Goal: Task Accomplishment & Management: Complete application form

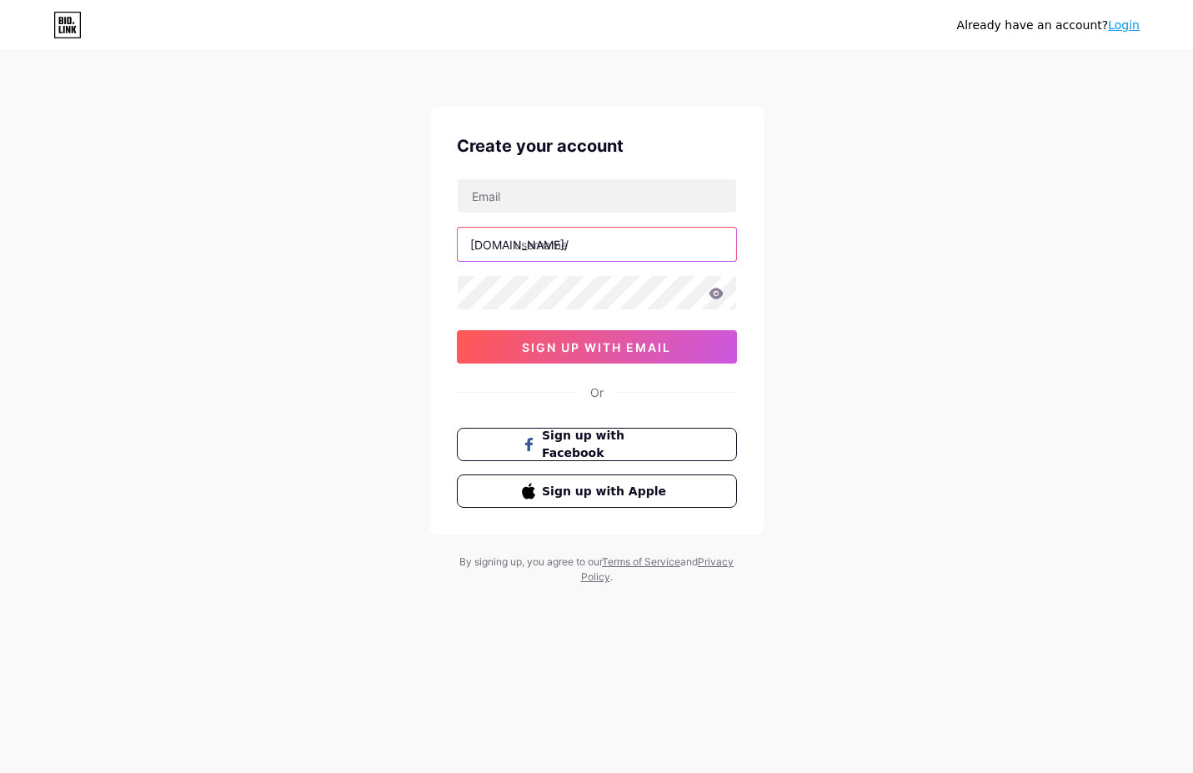
click at [560, 247] on input "text" at bounding box center [597, 244] width 279 height 33
type input "aspects"
click at [521, 195] on input "text" at bounding box center [597, 195] width 279 height 33
type input "[DOMAIN_NAME][EMAIL_ADDRESS][DOMAIN_NAME]"
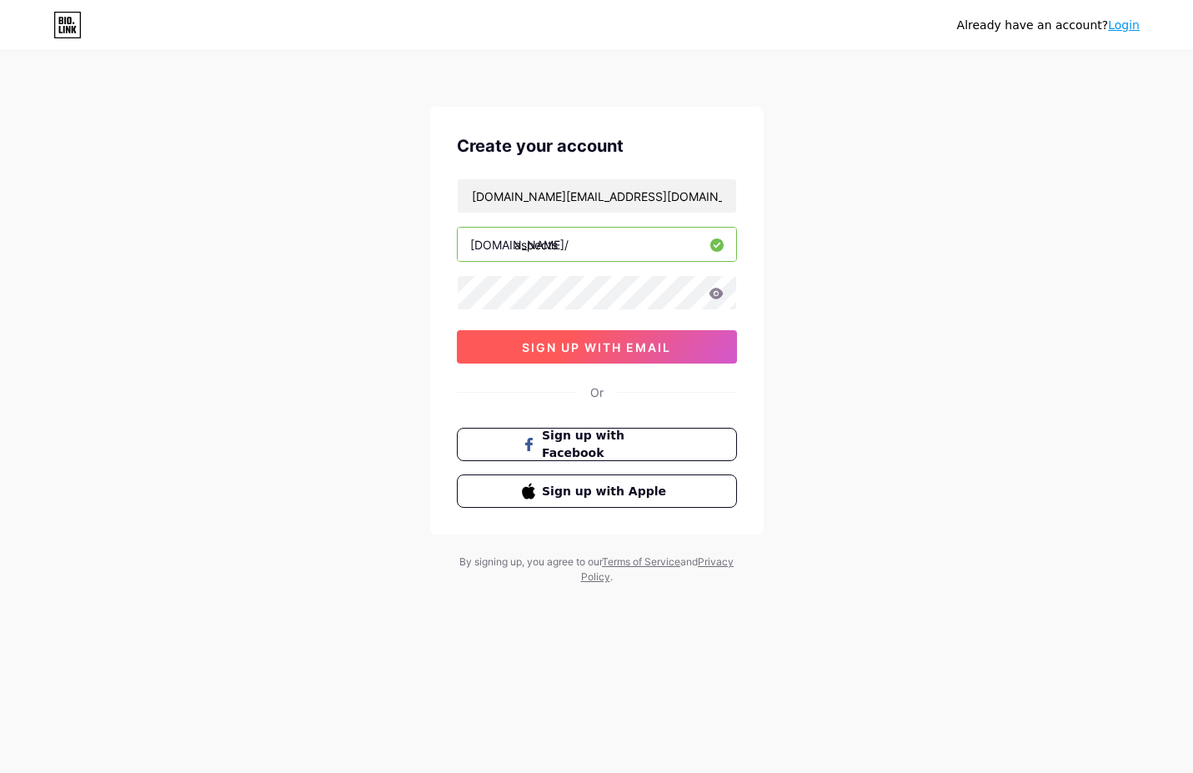
click at [603, 350] on span "sign up with email" at bounding box center [596, 347] width 149 height 14
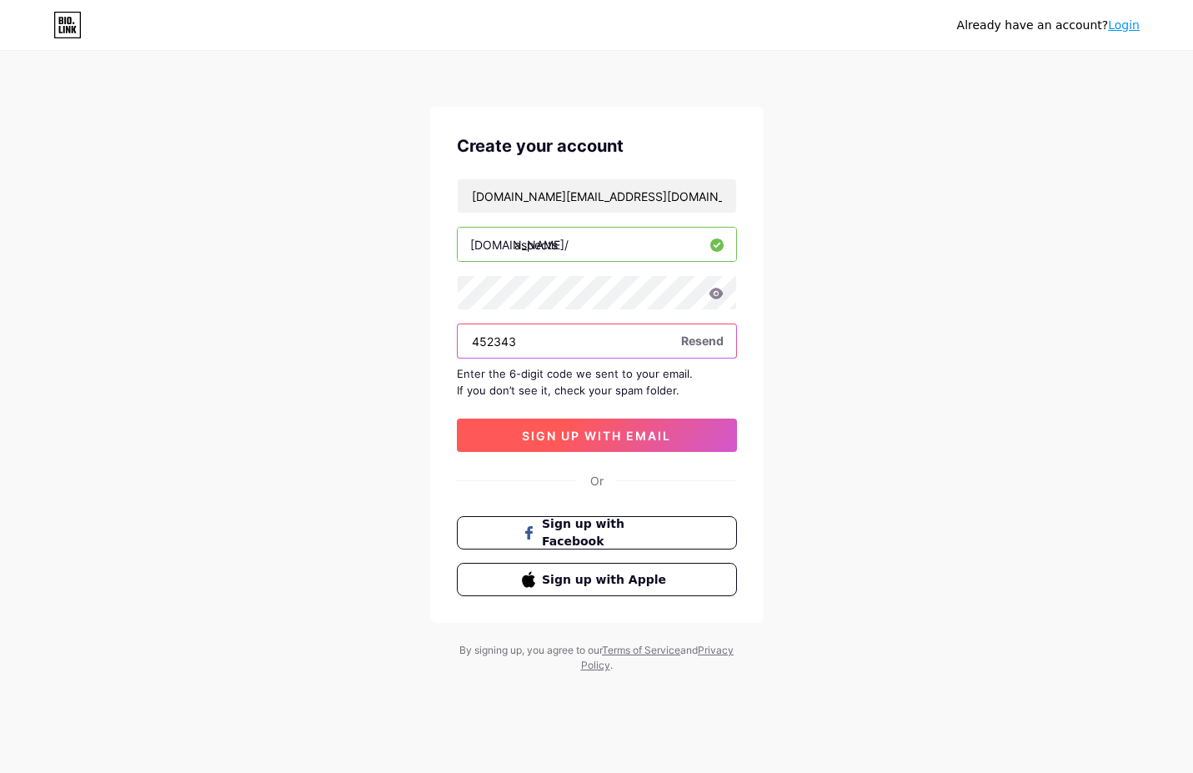
type input "452343"
click at [577, 429] on span "sign up with email" at bounding box center [596, 436] width 149 height 14
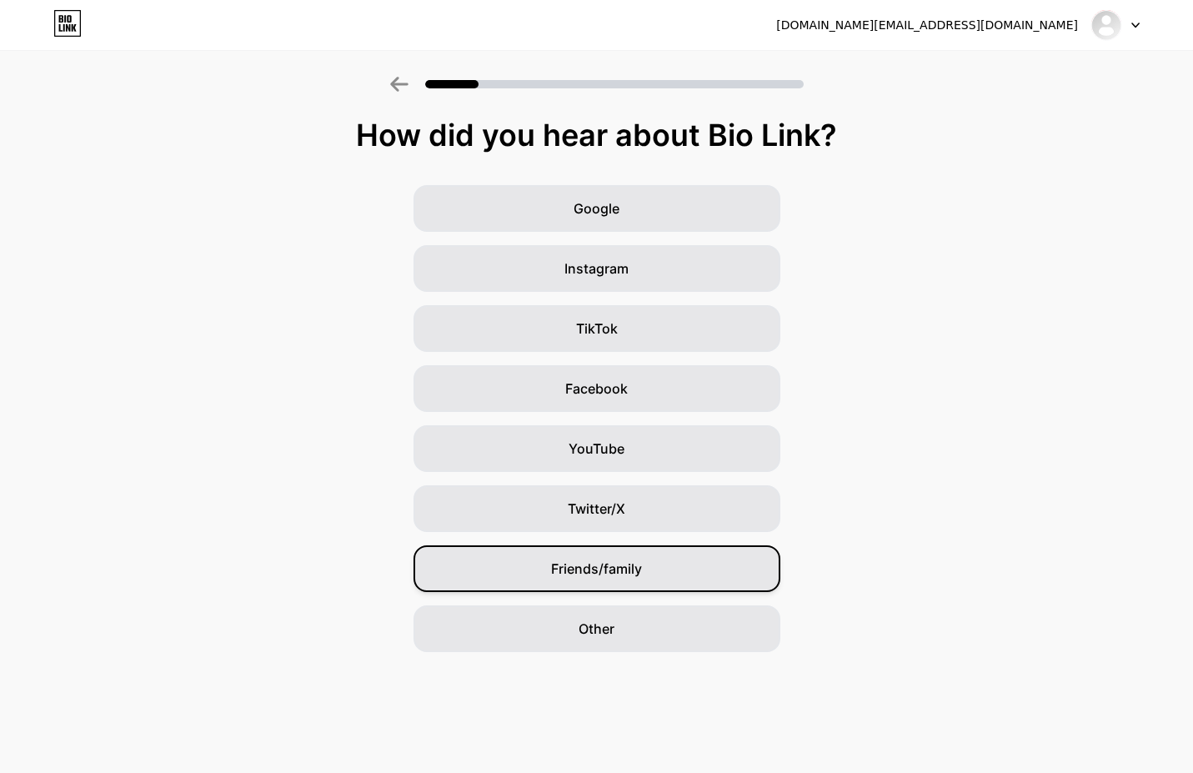
click at [597, 567] on span "Friends/family" at bounding box center [596, 569] width 91 height 20
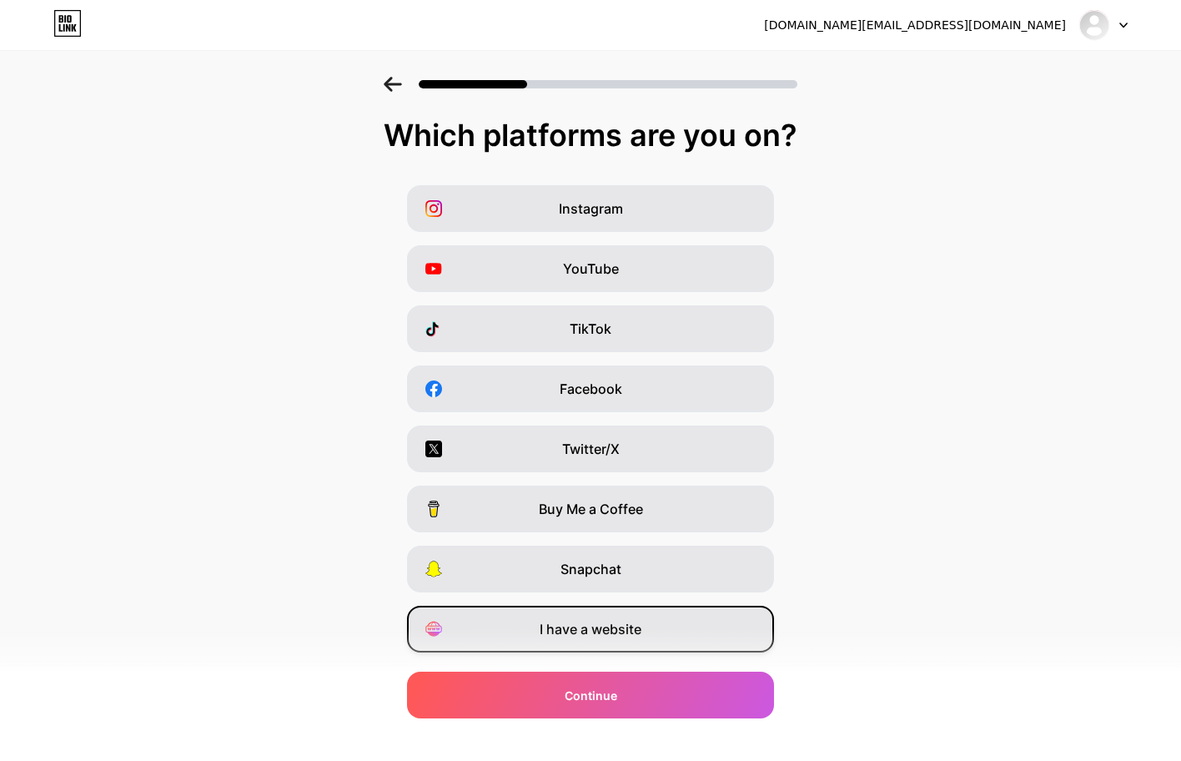
click at [611, 634] on span "I have a website" at bounding box center [591, 629] width 102 height 20
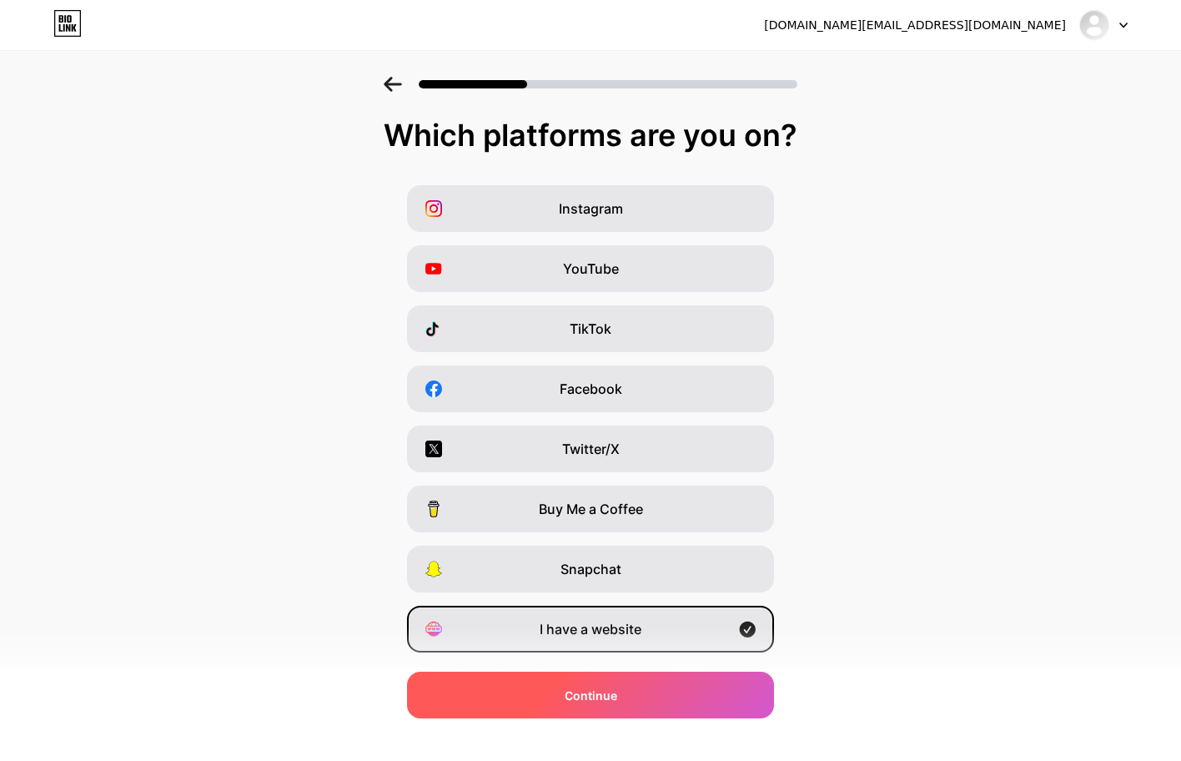
click at [600, 709] on div "Continue" at bounding box center [590, 694] width 367 height 47
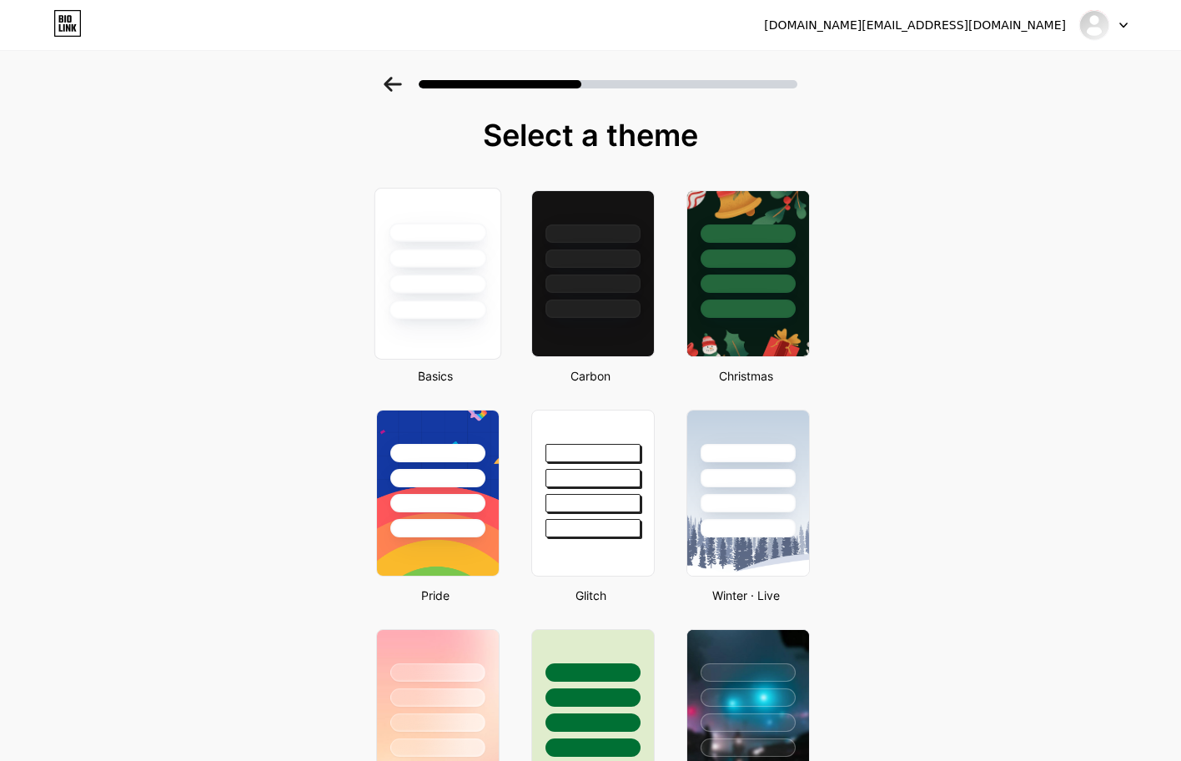
click at [438, 303] on div at bounding box center [438, 309] width 98 height 19
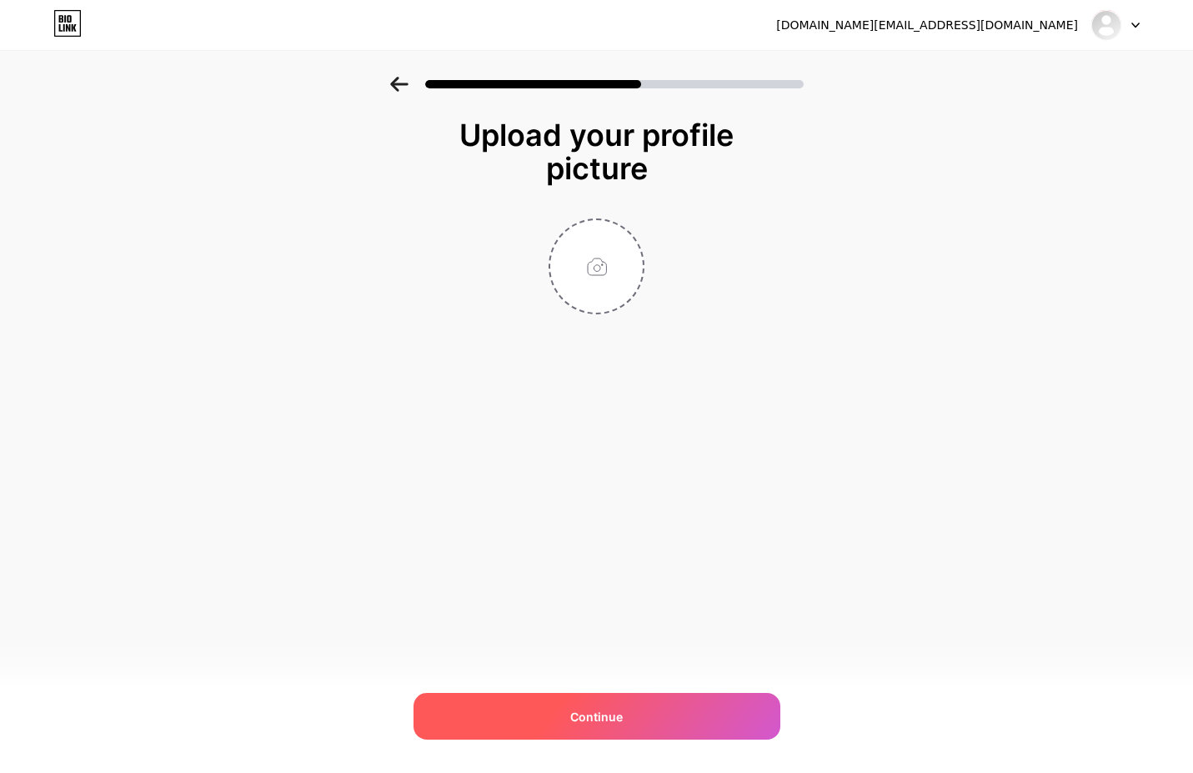
click at [599, 729] on div "Continue" at bounding box center [597, 716] width 367 height 47
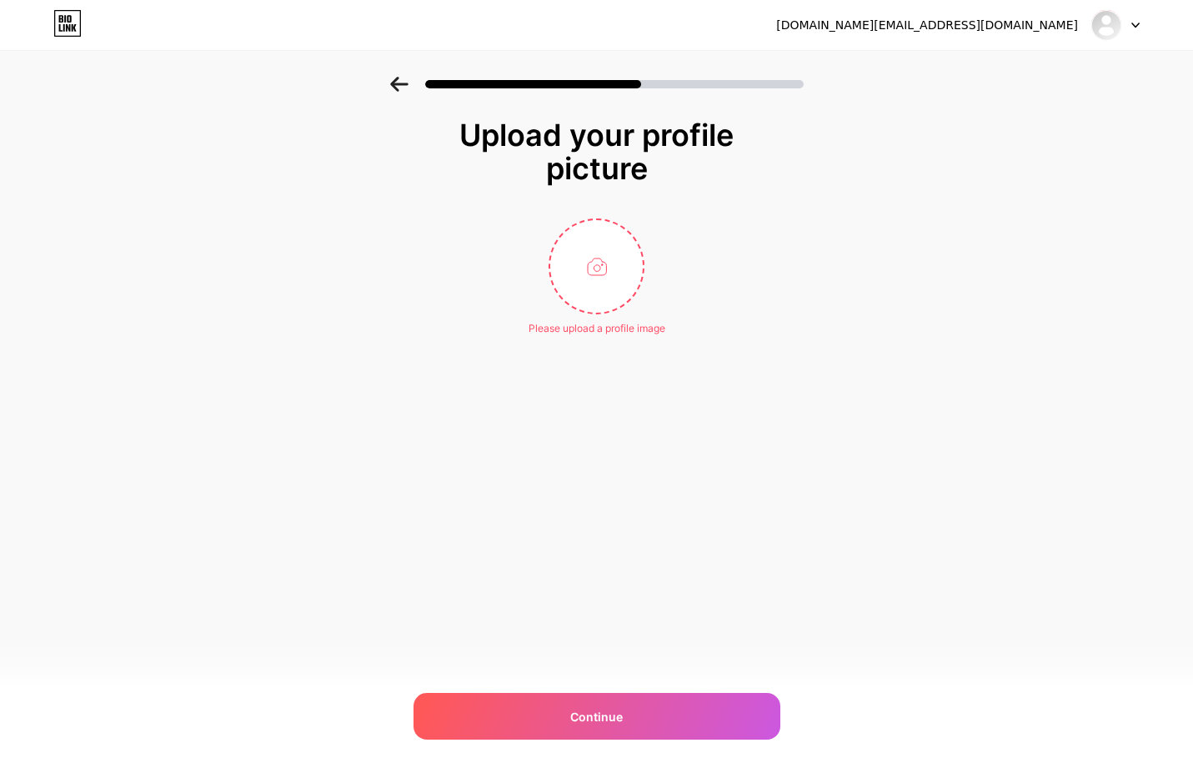
click at [585, 332] on div "Please upload a profile image" at bounding box center [597, 328] width 137 height 15
click at [625, 259] on input "file" at bounding box center [596, 266] width 93 height 93
click at [597, 269] on input "file" at bounding box center [596, 266] width 93 height 93
type input "C:\fakepath\Copilot_20251010_213416.png"
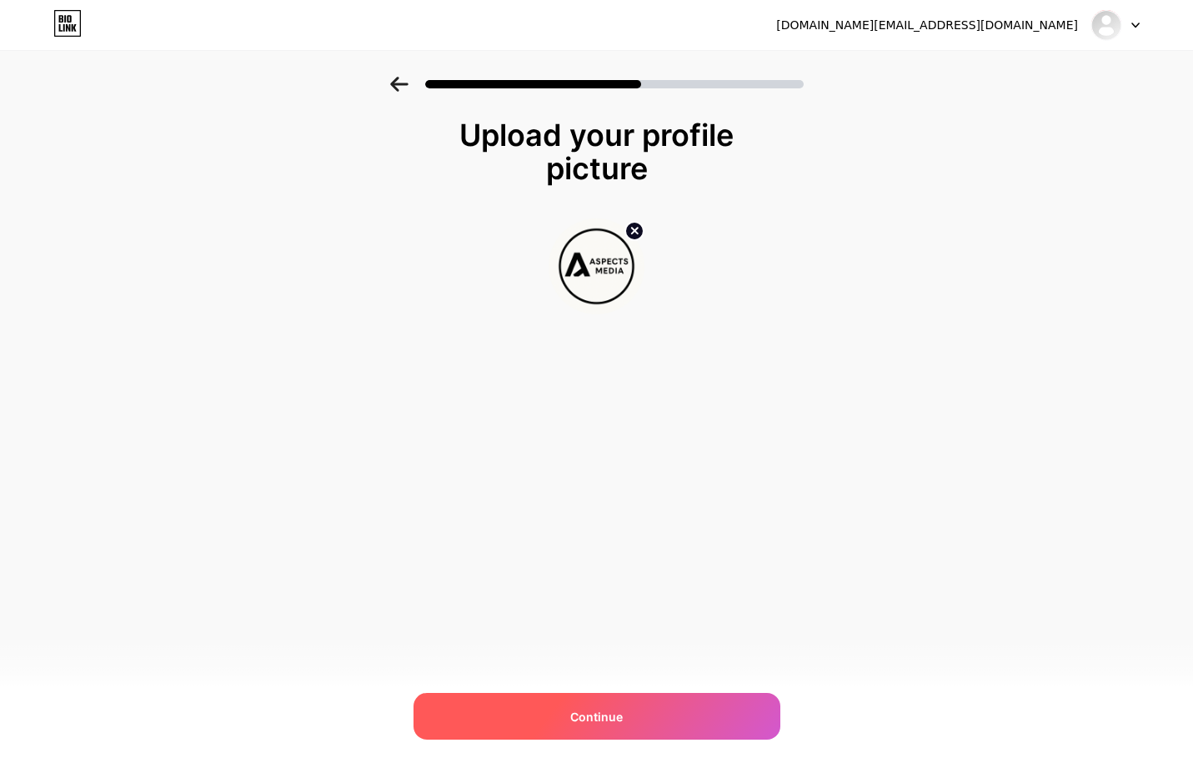
click at [596, 727] on div "Continue" at bounding box center [597, 716] width 367 height 47
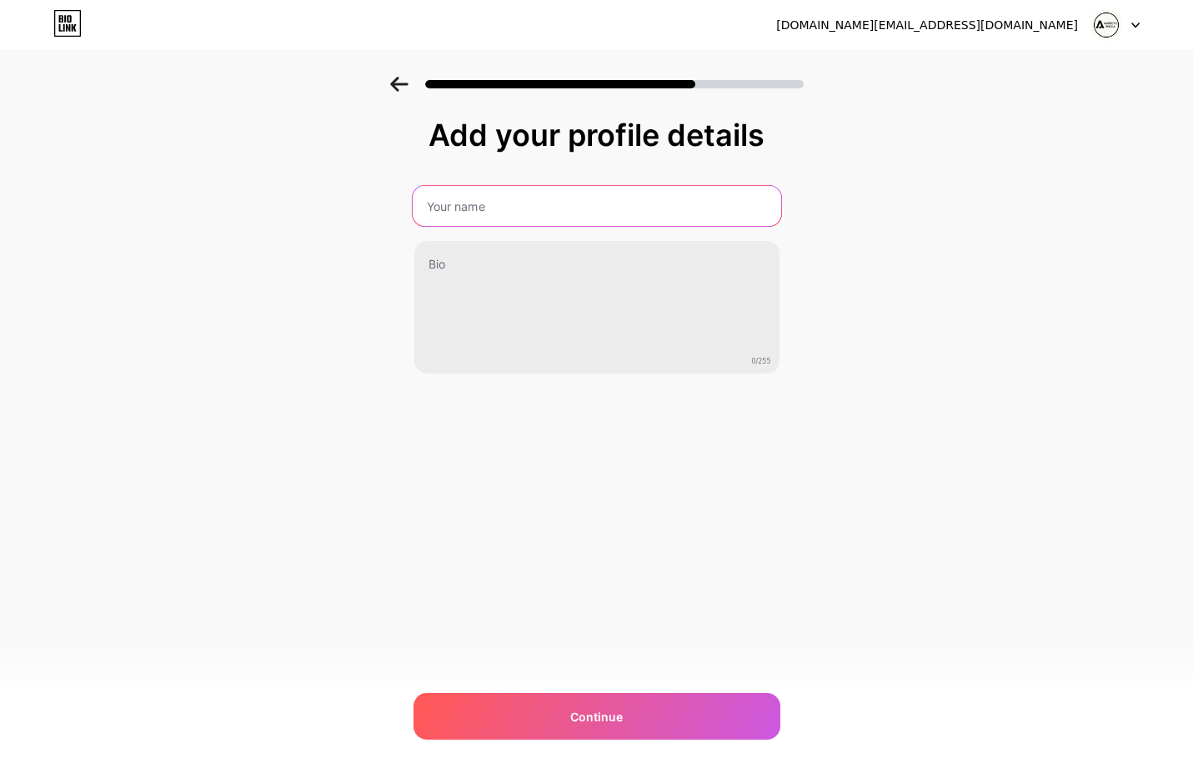
click at [522, 205] on input "text" at bounding box center [596, 206] width 369 height 40
type input "Aspects Media"
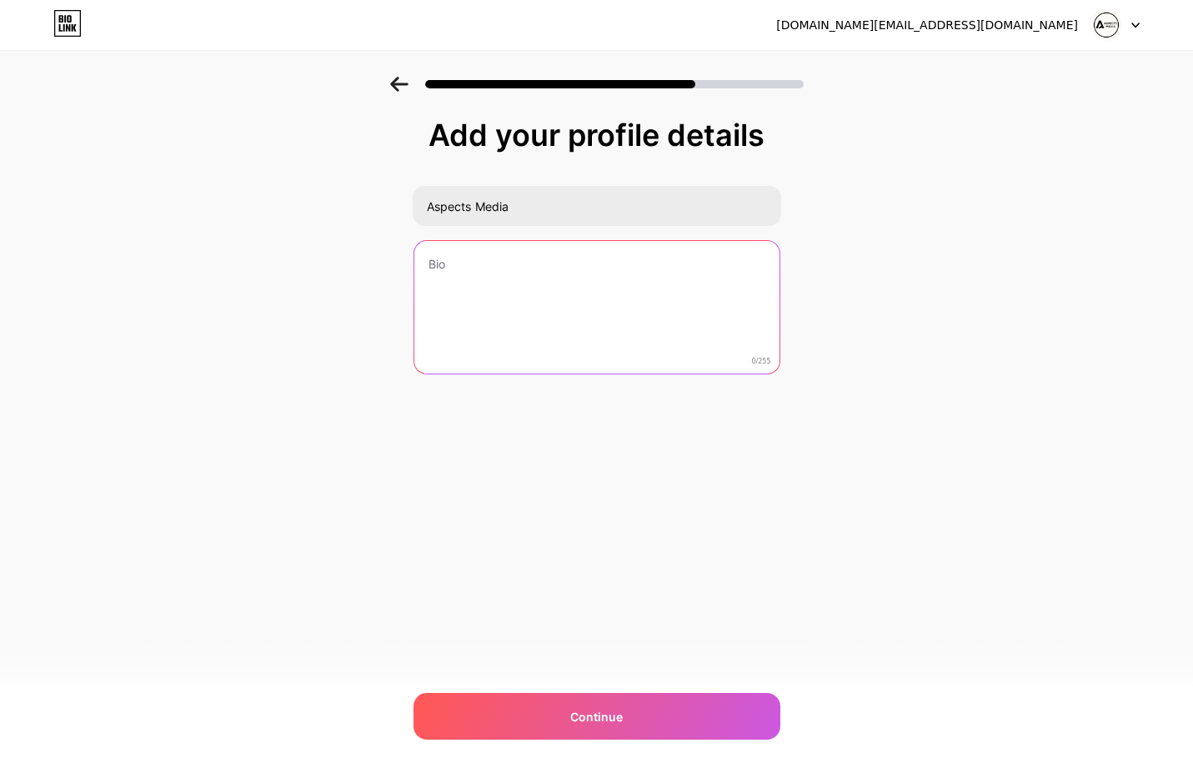
click at [506, 272] on textarea at bounding box center [596, 308] width 365 height 134
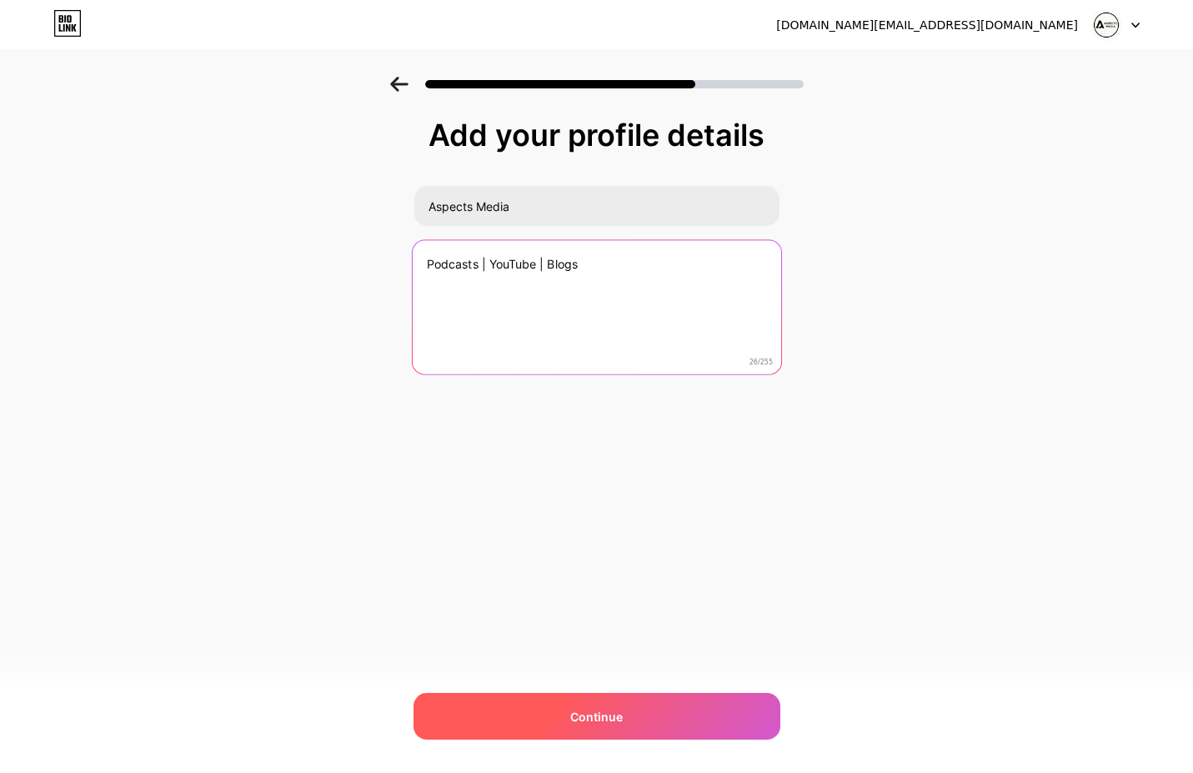
type textarea "Podcasts | YouTube | Blogs"
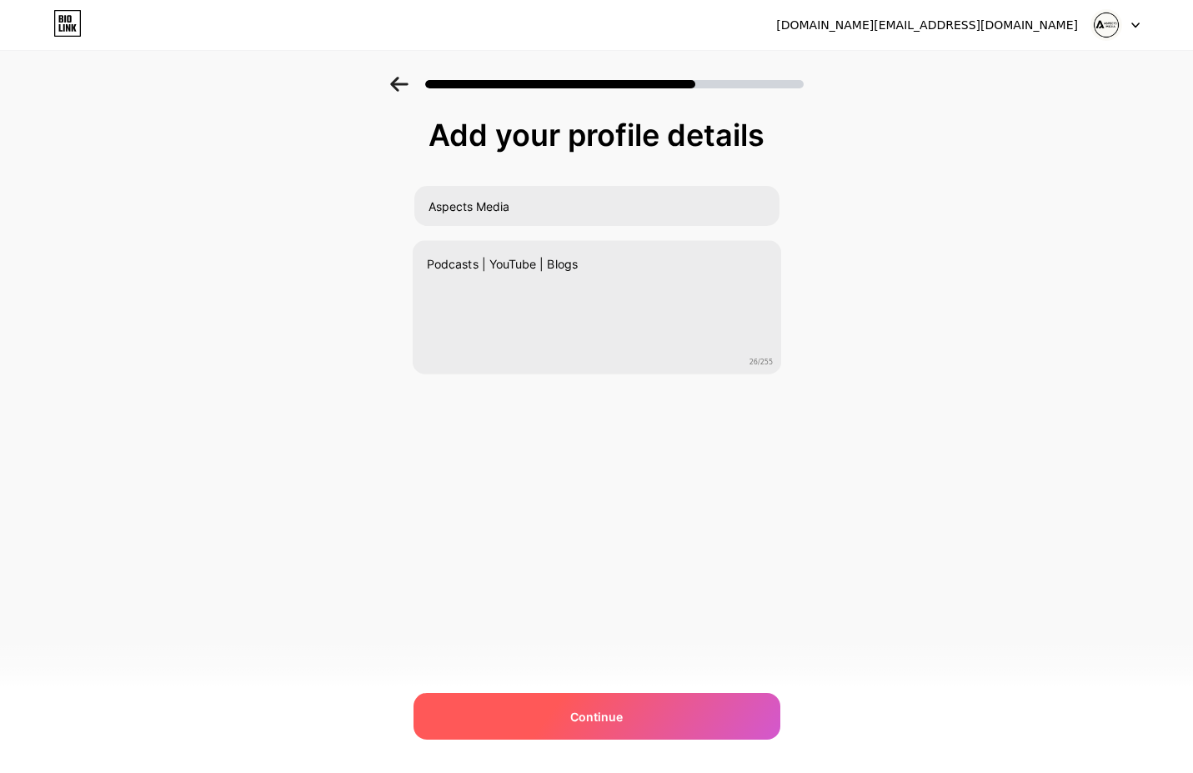
click at [632, 719] on div "Continue" at bounding box center [597, 716] width 367 height 47
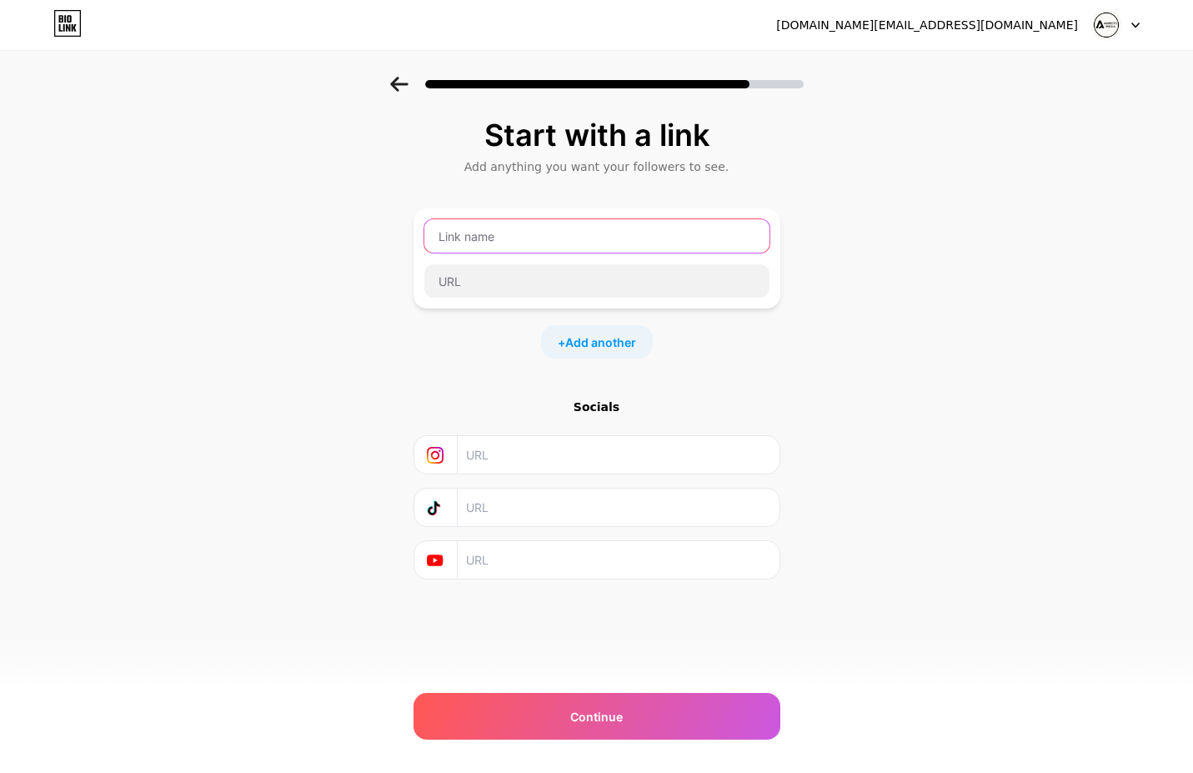
click at [539, 228] on input "text" at bounding box center [596, 235] width 345 height 33
type input "Aspects Media"
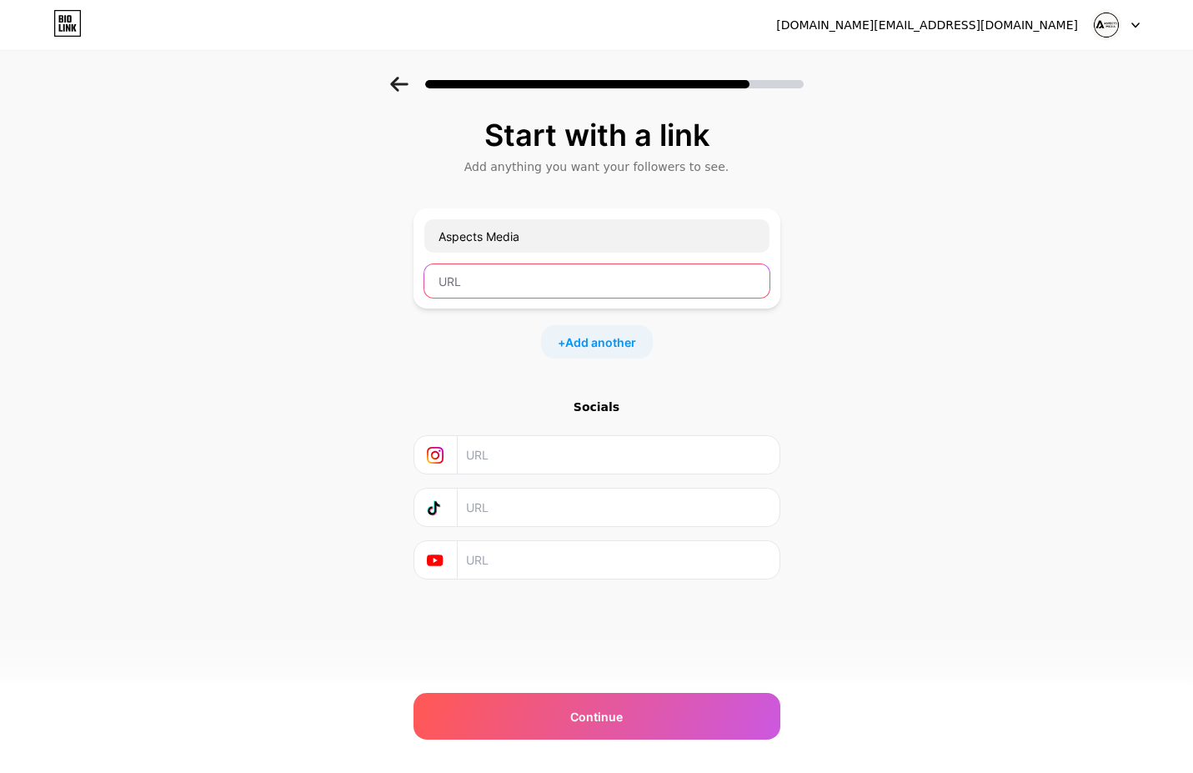
click at [529, 276] on input "text" at bounding box center [596, 280] width 345 height 33
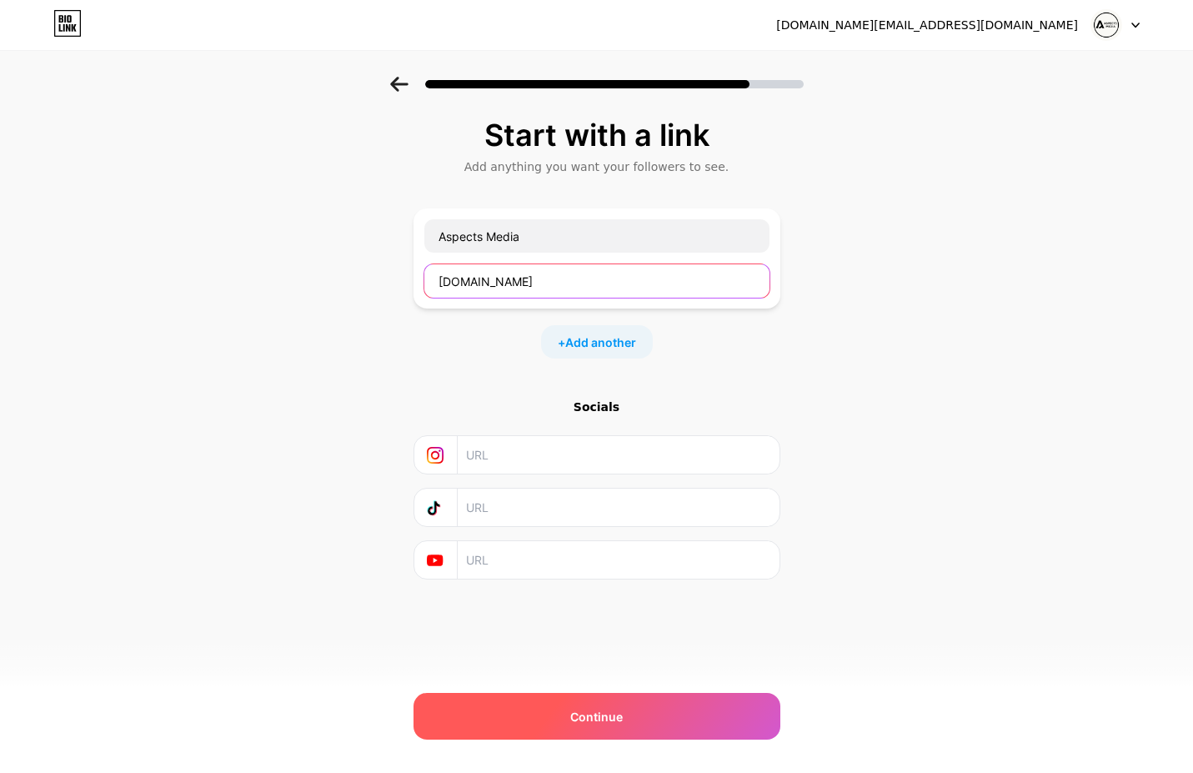
type input "[DOMAIN_NAME]"
click at [588, 722] on span "Continue" at bounding box center [596, 717] width 53 height 18
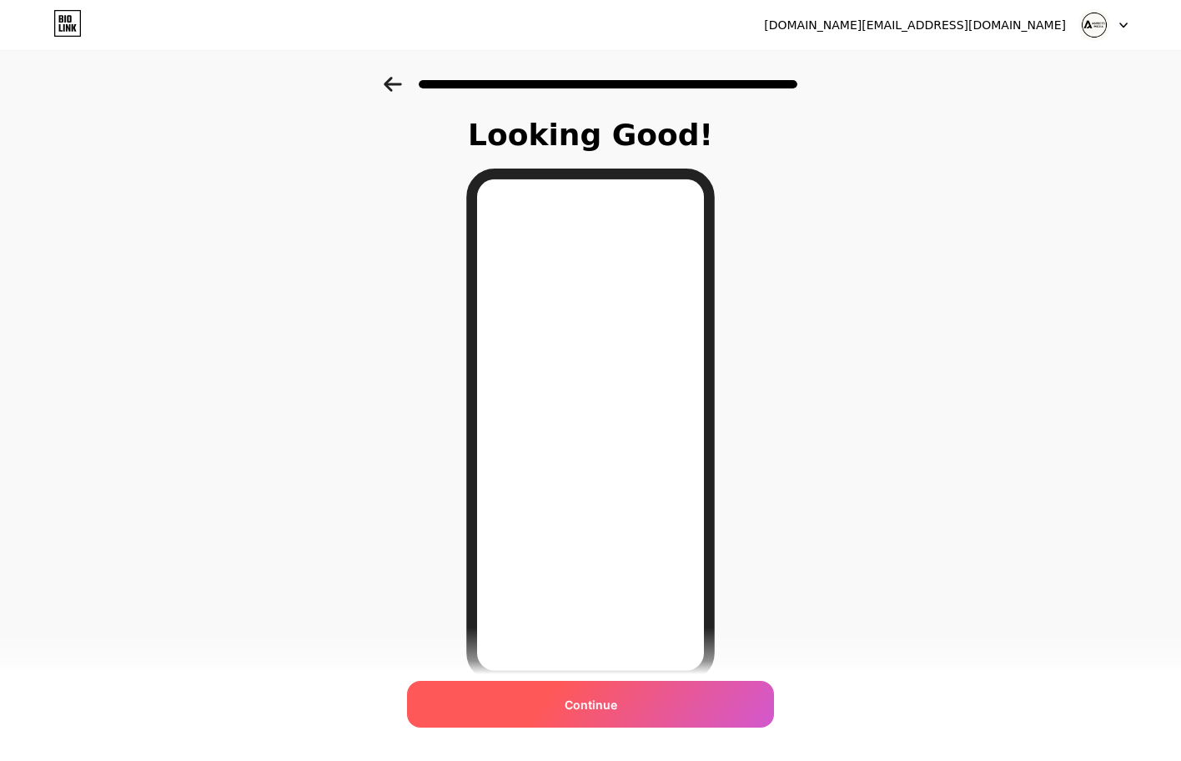
click at [600, 711] on span "Continue" at bounding box center [591, 704] width 53 height 18
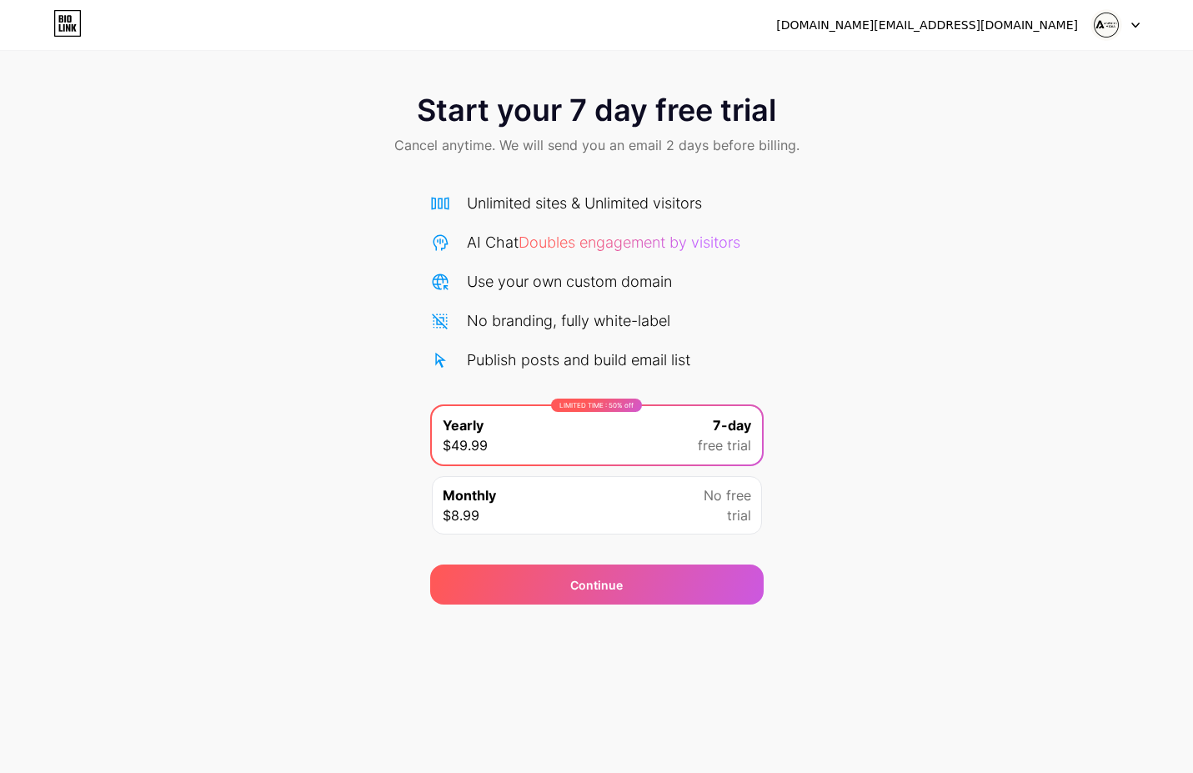
click at [1101, 28] on img at bounding box center [1107, 25] width 32 height 32
click at [60, 22] on icon at bounding box center [61, 19] width 4 height 8
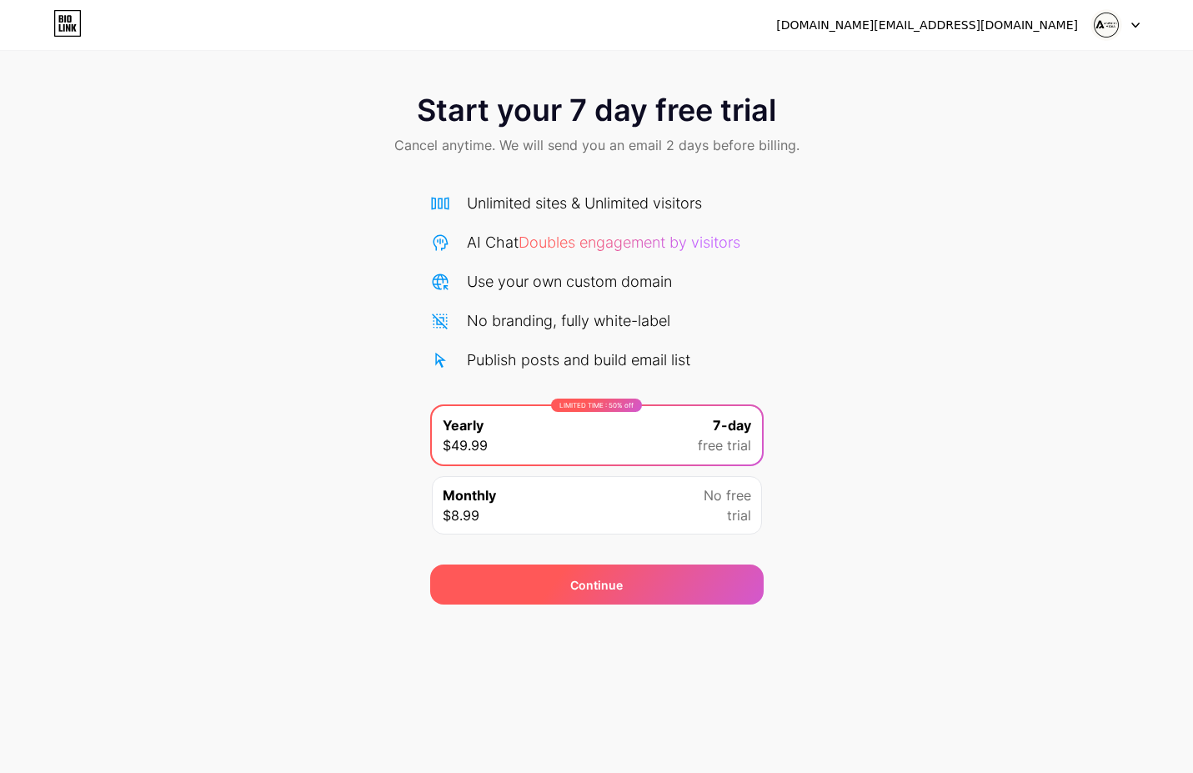
click at [600, 591] on span "Continue" at bounding box center [596, 585] width 53 height 18
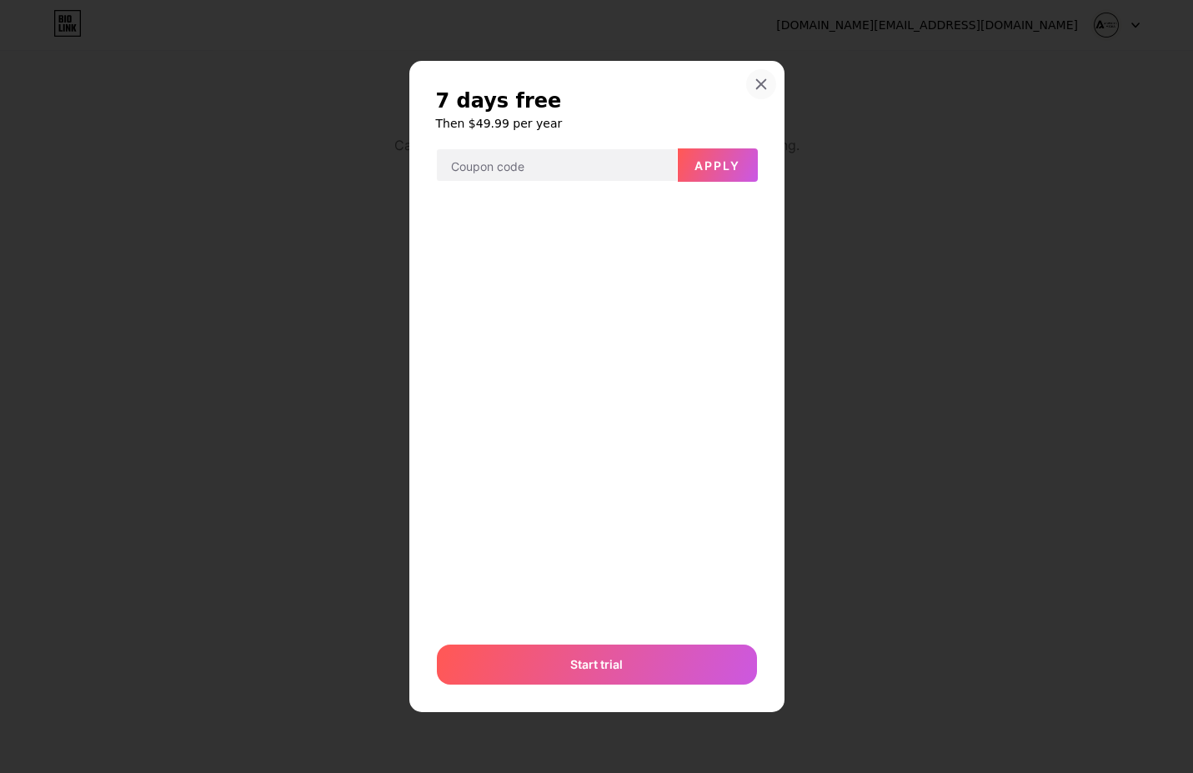
click at [753, 83] on div at bounding box center [761, 84] width 30 height 30
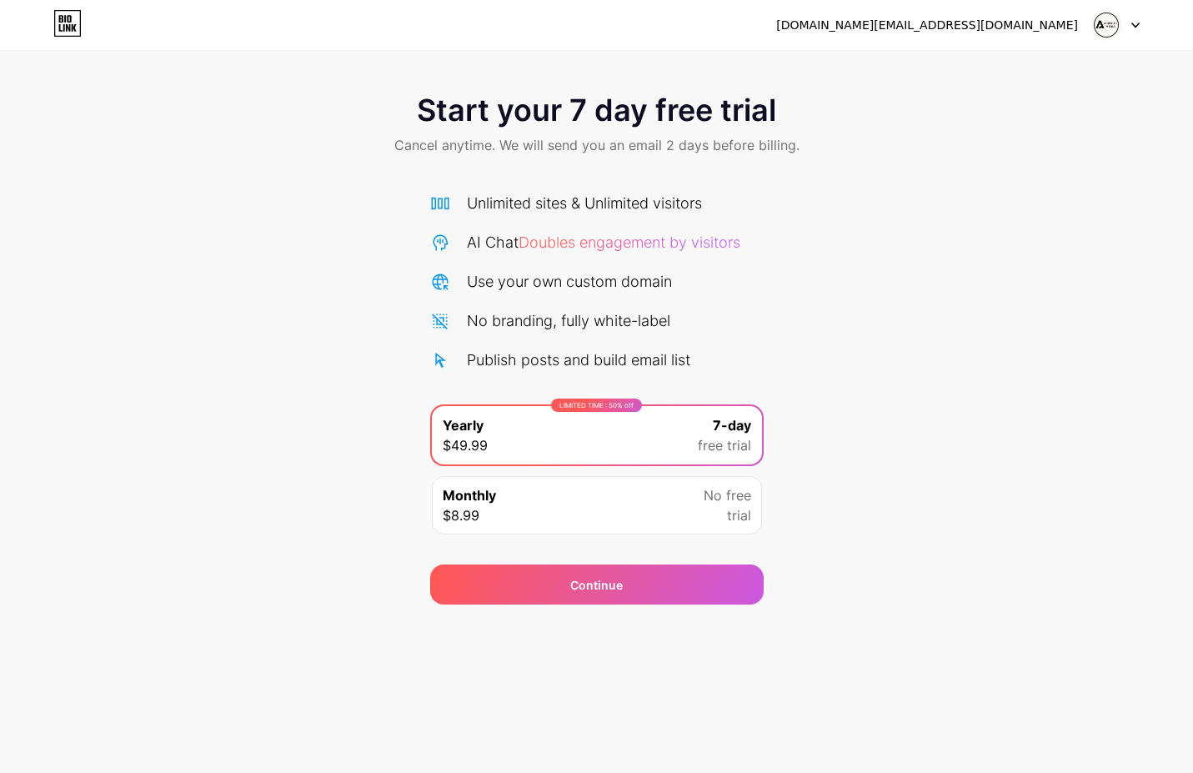
click at [999, 250] on div "Start your 7 day free trial Cancel anytime. We will send you an email 2 days be…" at bounding box center [596, 341] width 1193 height 528
click at [1136, 27] on icon at bounding box center [1135, 25] width 7 height 4
